Goal: Information Seeking & Learning: Learn about a topic

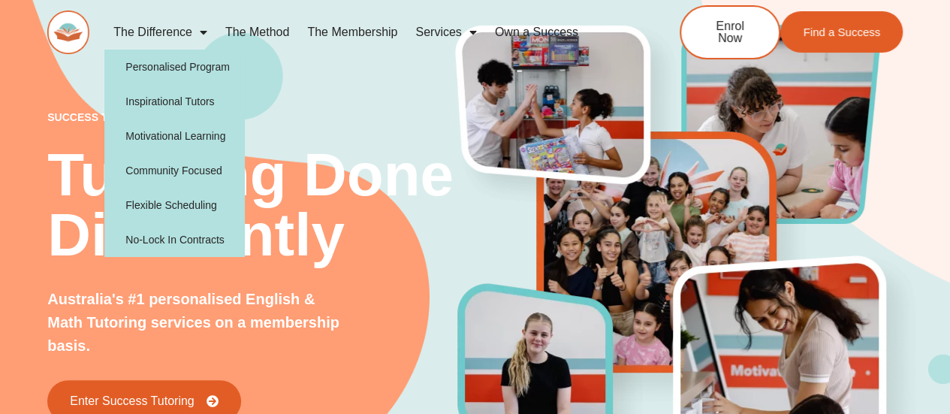
click at [200, 29] on span "Menu" at bounding box center [199, 32] width 15 height 27
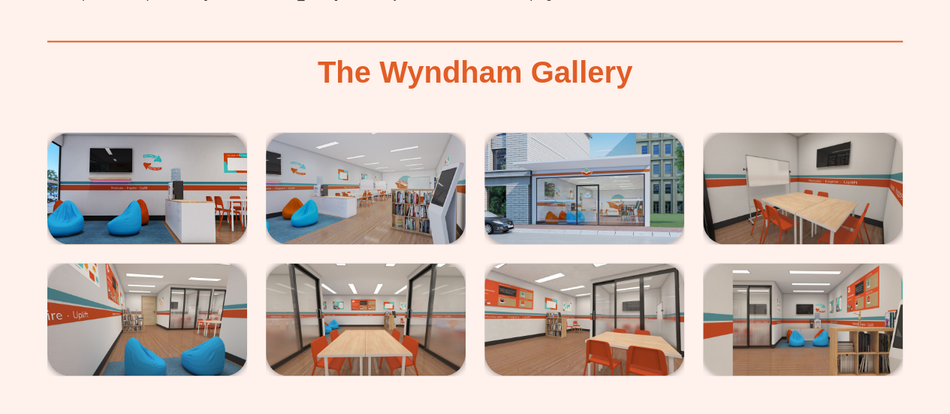
scroll to position [3817, 0]
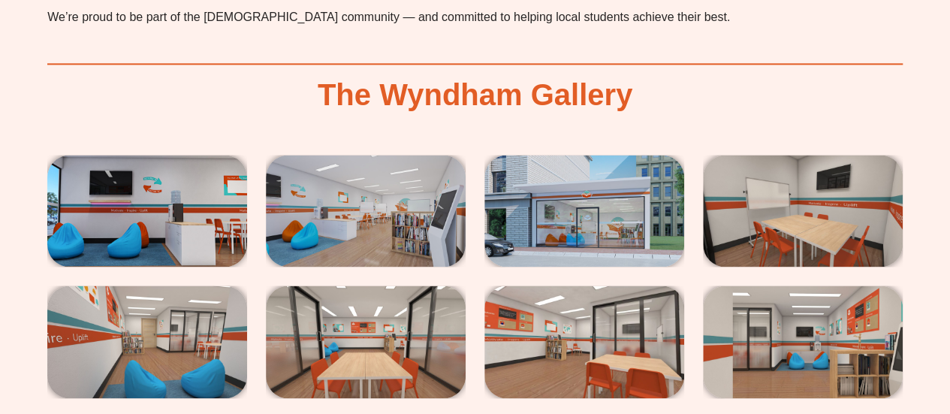
click at [159, 155] on img at bounding box center [147, 211] width 200 height 113
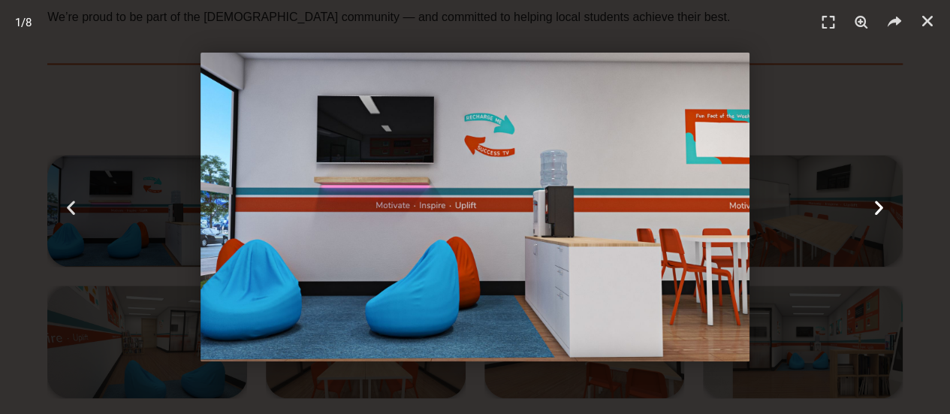
click at [871, 200] on icon "Next slide" at bounding box center [879, 207] width 19 height 19
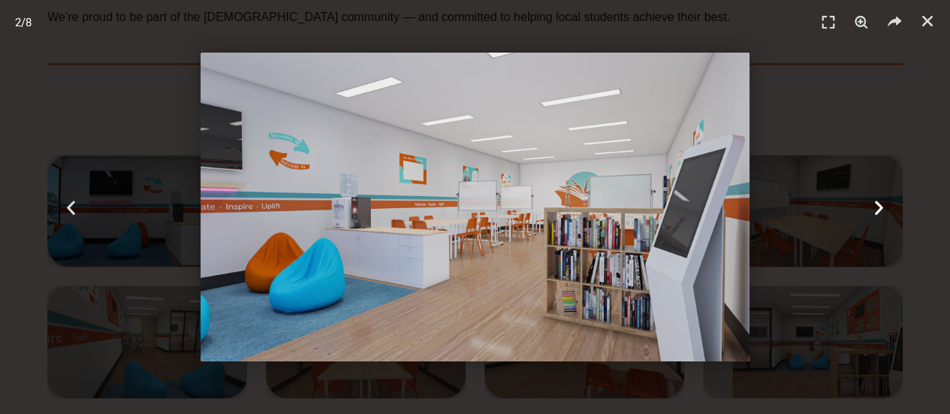
click at [880, 210] on icon "Next slide" at bounding box center [879, 207] width 19 height 19
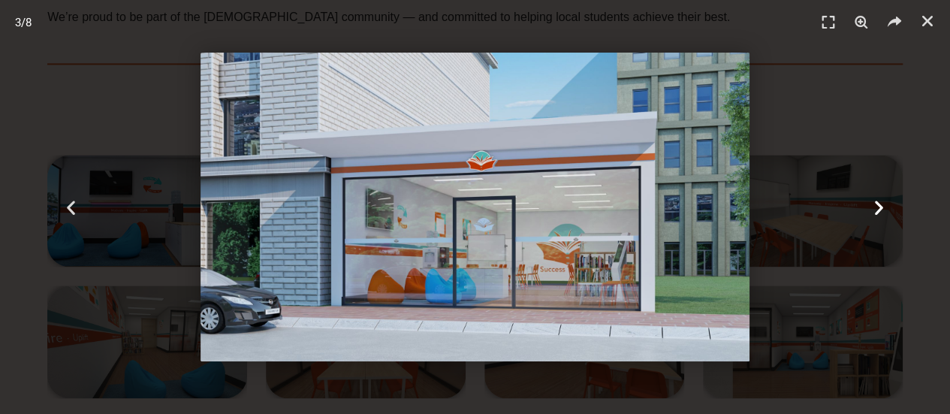
click at [880, 210] on icon "Next slide" at bounding box center [879, 207] width 19 height 19
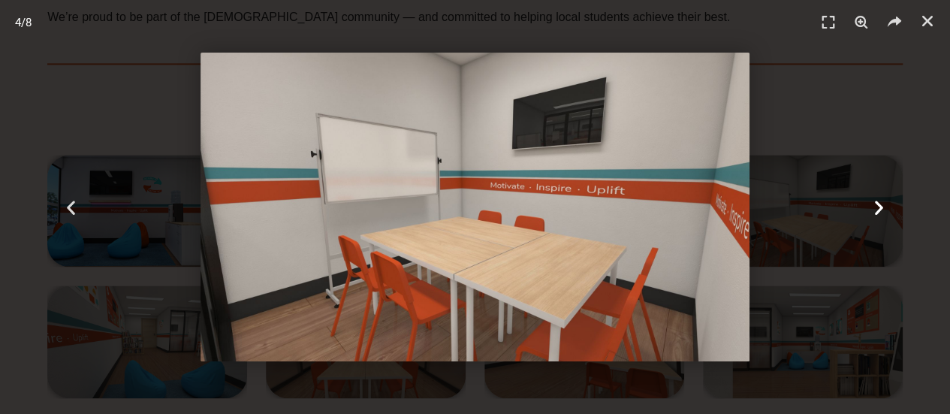
click at [876, 205] on icon "Next slide" at bounding box center [879, 207] width 19 height 19
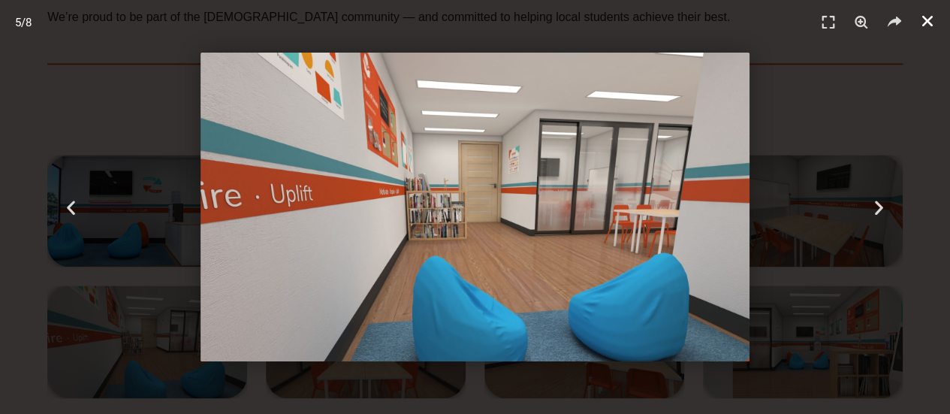
click at [929, 23] on icon "Close (Esc)" at bounding box center [927, 21] width 15 height 15
